Goal: Find specific page/section: Find specific page/section

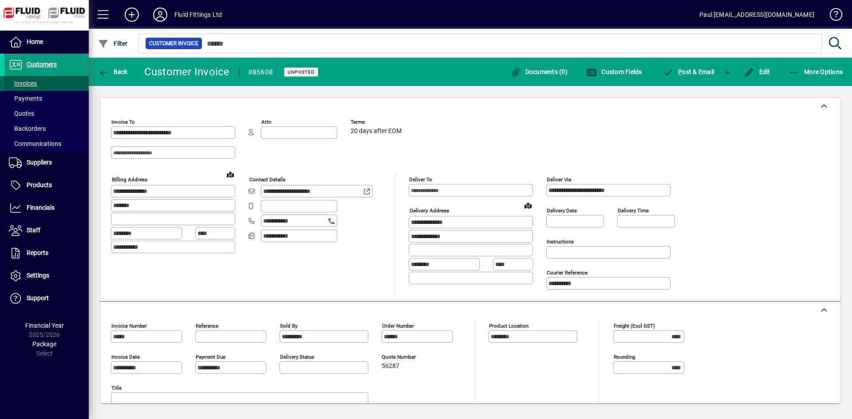
click at [29, 81] on span "Invoices" at bounding box center [23, 83] width 28 height 7
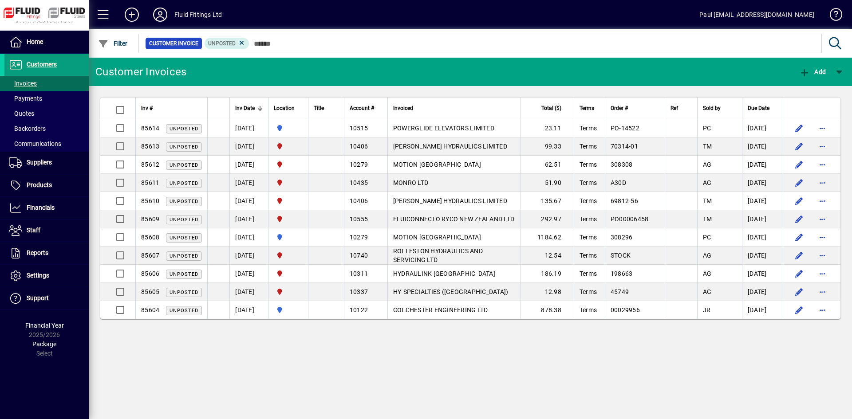
click at [200, 373] on div "Customer Invoices Add Inv # Inv Date Location Title Account # Invoiced Total ($…" at bounding box center [470, 238] width 763 height 361
click at [732, 105] on th "Sold by" at bounding box center [719, 109] width 45 height 22
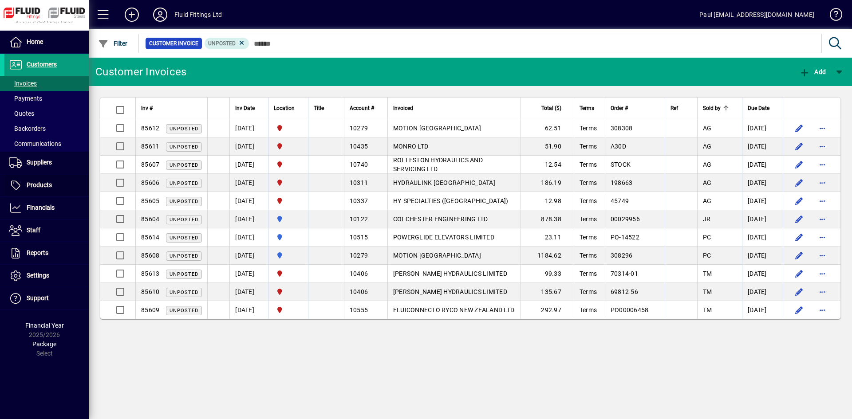
drag, startPoint x: 46, startPoint y: 185, endPoint x: 90, endPoint y: 160, distance: 50.8
click at [46, 184] on span "Products" at bounding box center [39, 184] width 25 height 7
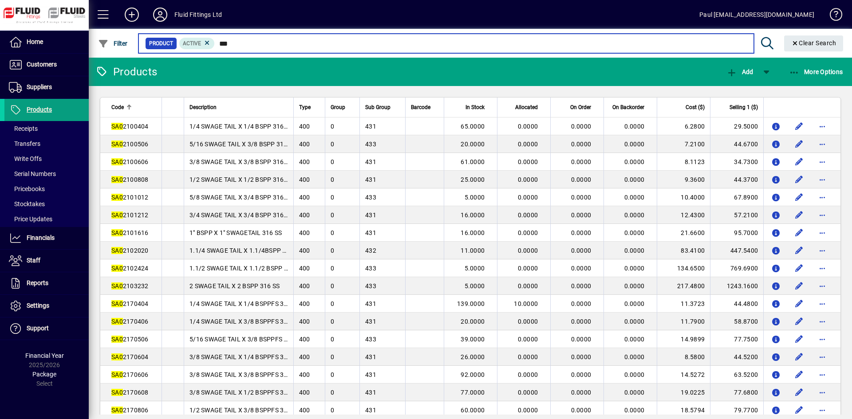
type input "***"
